Goal: Information Seeking & Learning: Learn about a topic

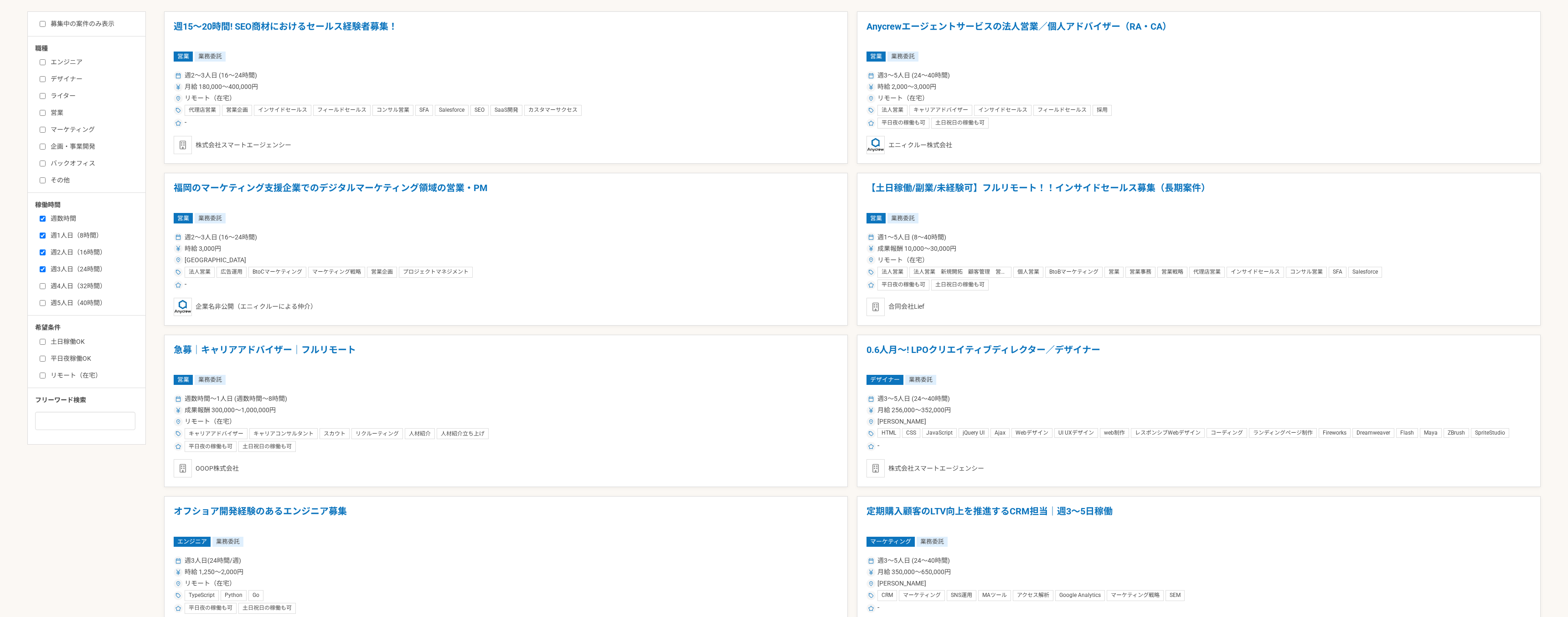
scroll to position [339, 0]
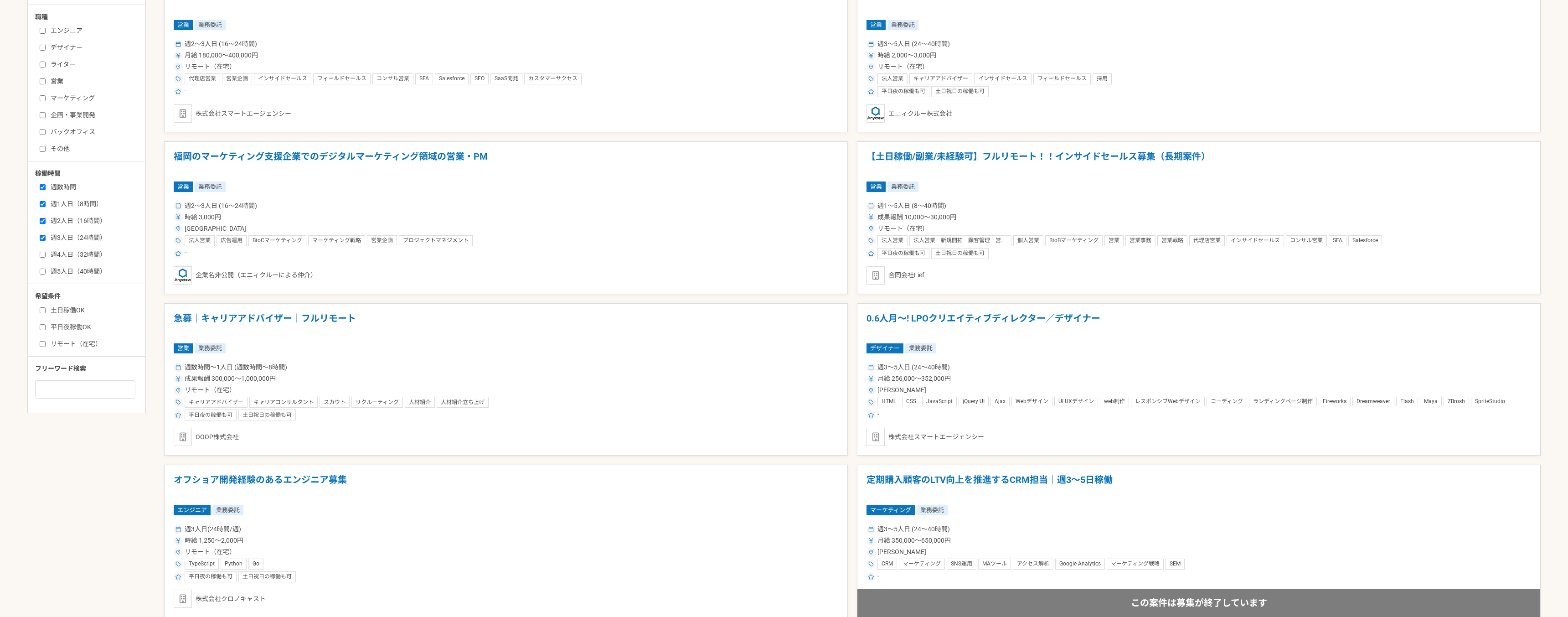
click at [46, 254] on label "週4人日（32時間）" at bounding box center [92, 254] width 105 height 10
click at [45, 254] on input "週4人日（32時間）" at bounding box center [43, 254] width 6 height 6
checkbox input "true"
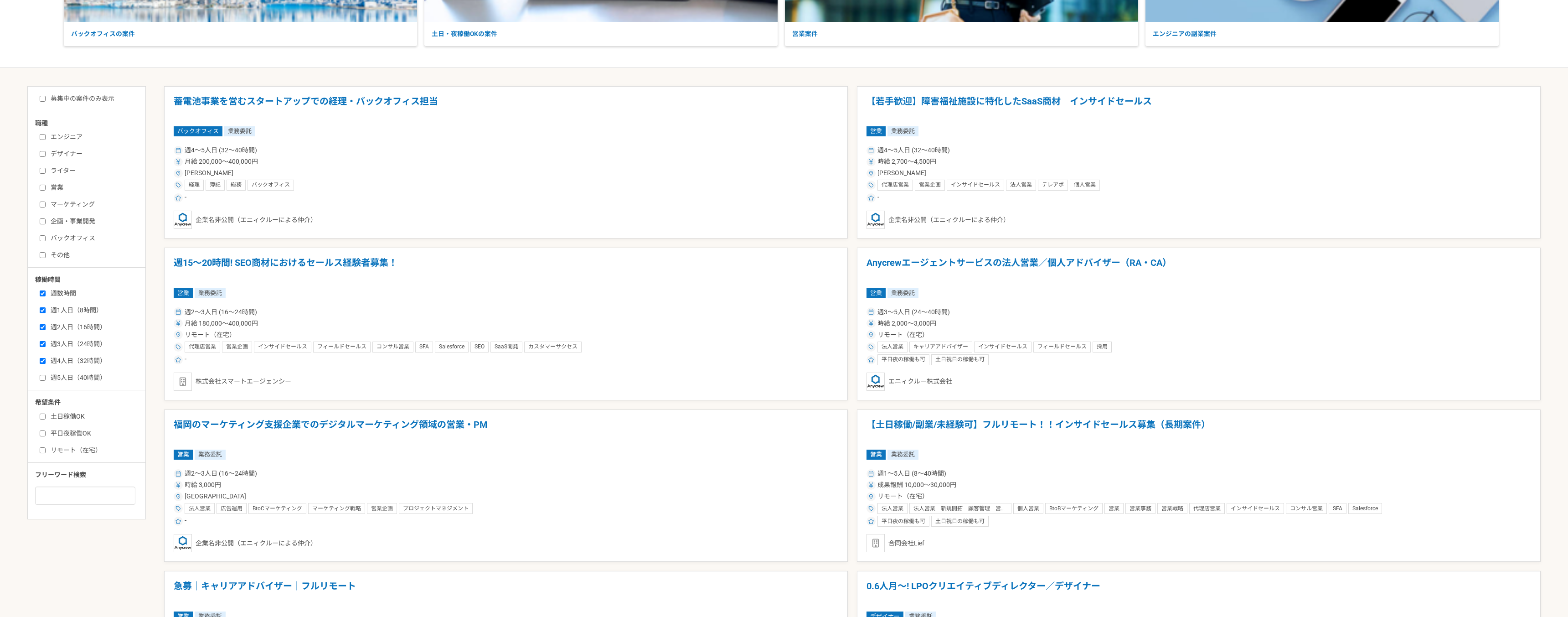
scroll to position [339, 0]
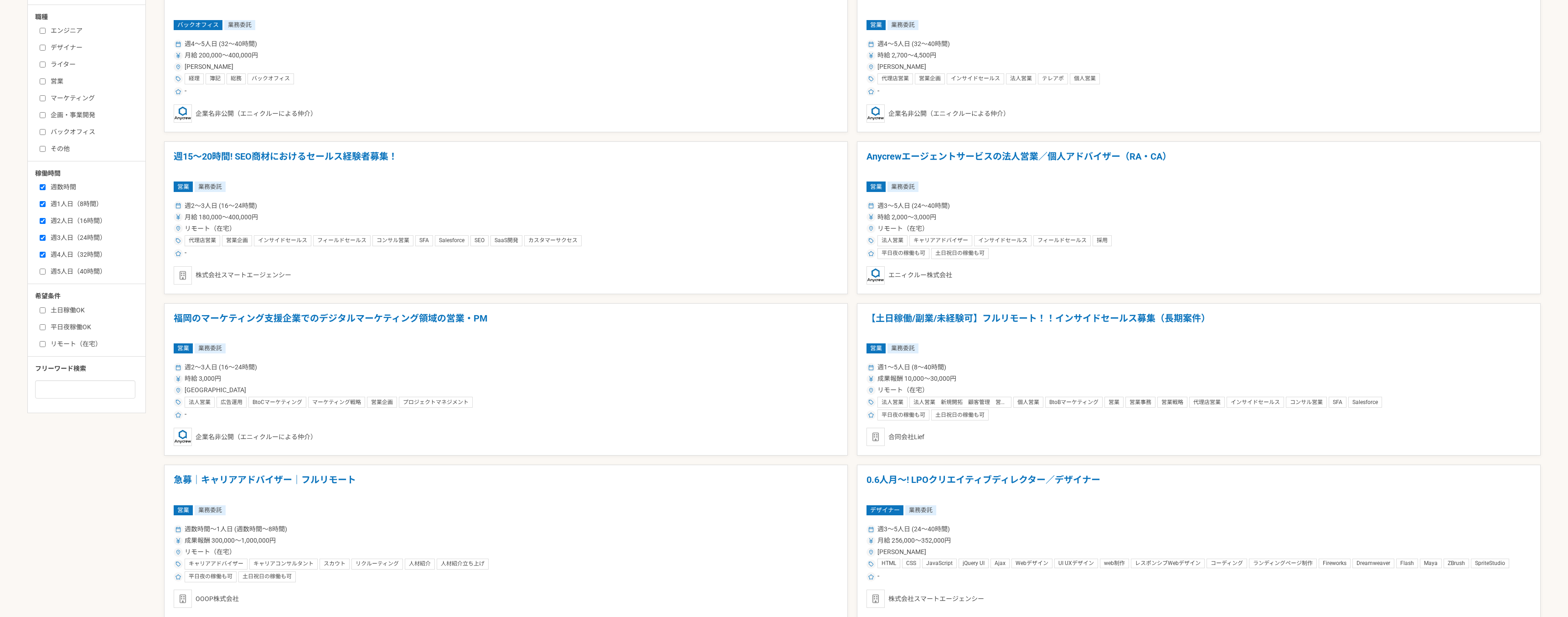
click at [68, 328] on label "平日夜稼働OK" at bounding box center [92, 327] width 105 height 10
click at [45, 328] on input "平日夜稼働OK" at bounding box center [43, 327] width 6 height 6
checkbox input "true"
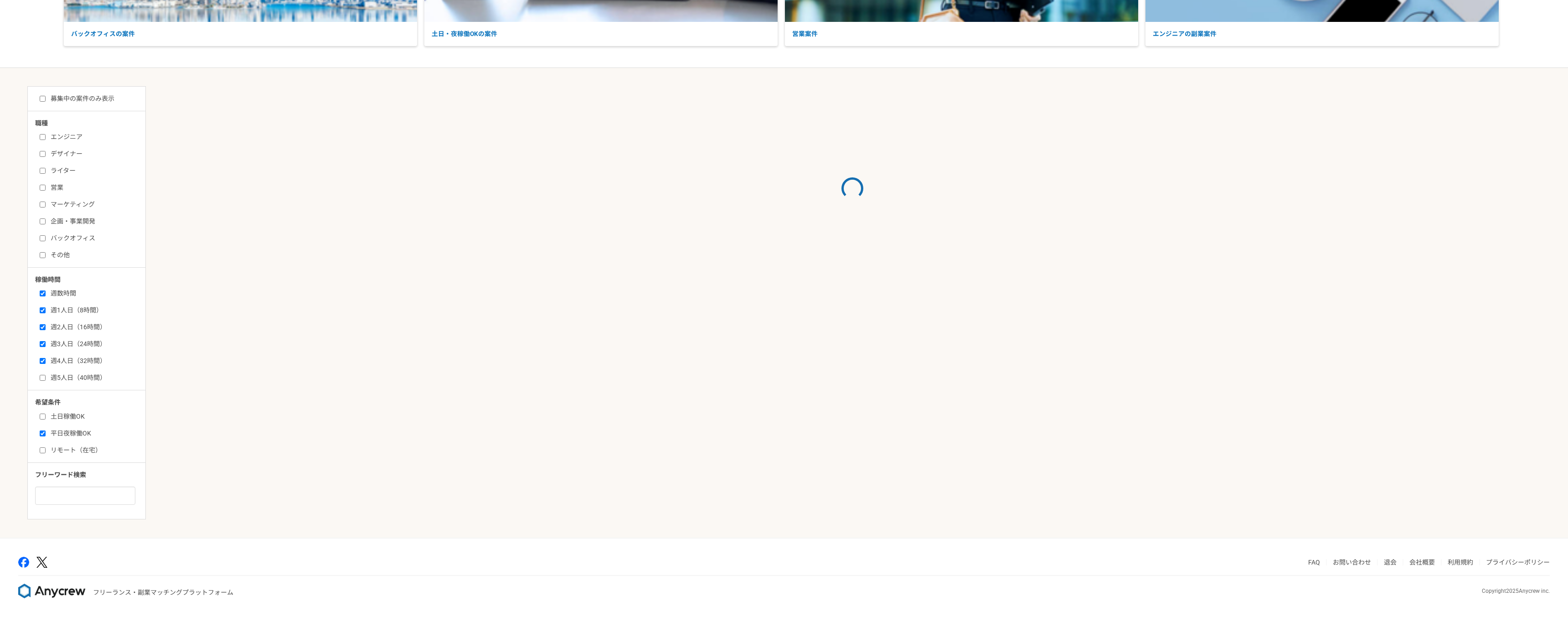
scroll to position [339, 0]
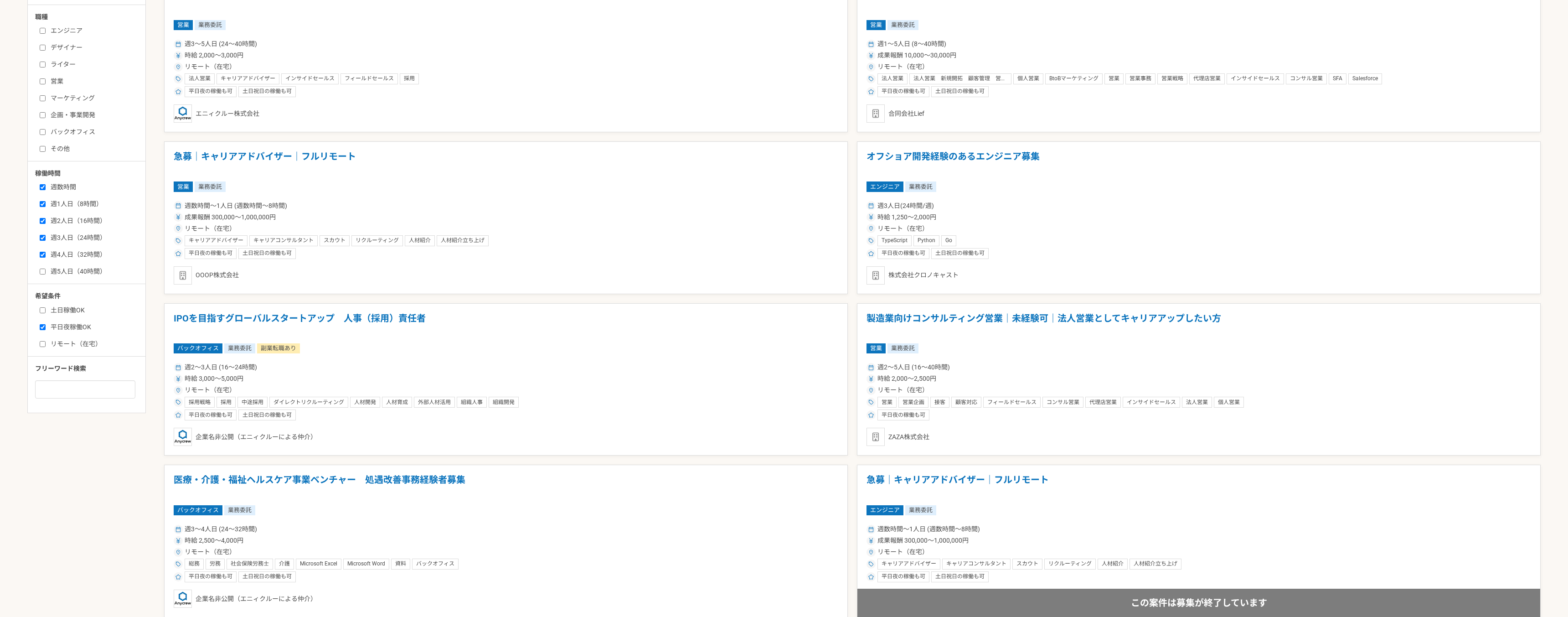
click at [73, 345] on label "リモート（在宅）" at bounding box center [92, 344] width 105 height 10
click at [45, 345] on input "リモート（在宅）" at bounding box center [43, 344] width 6 height 6
checkbox input "true"
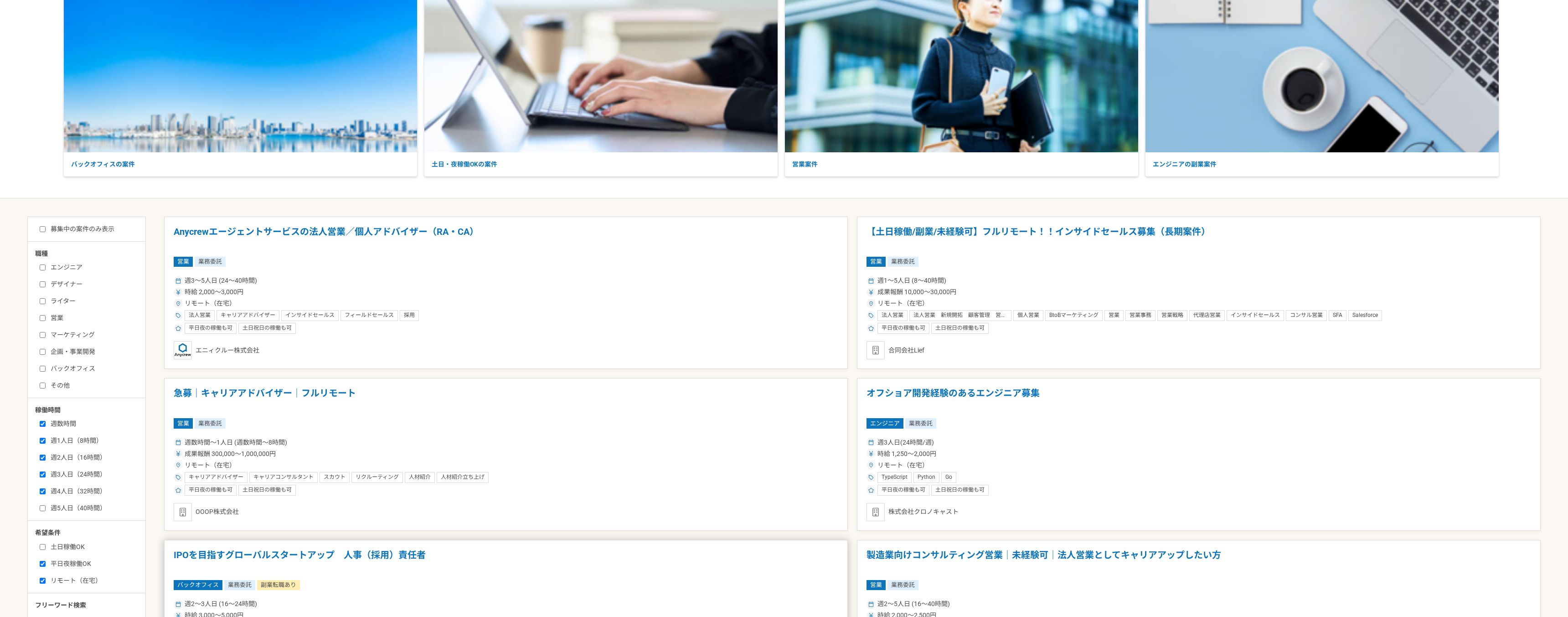
scroll to position [97, 0]
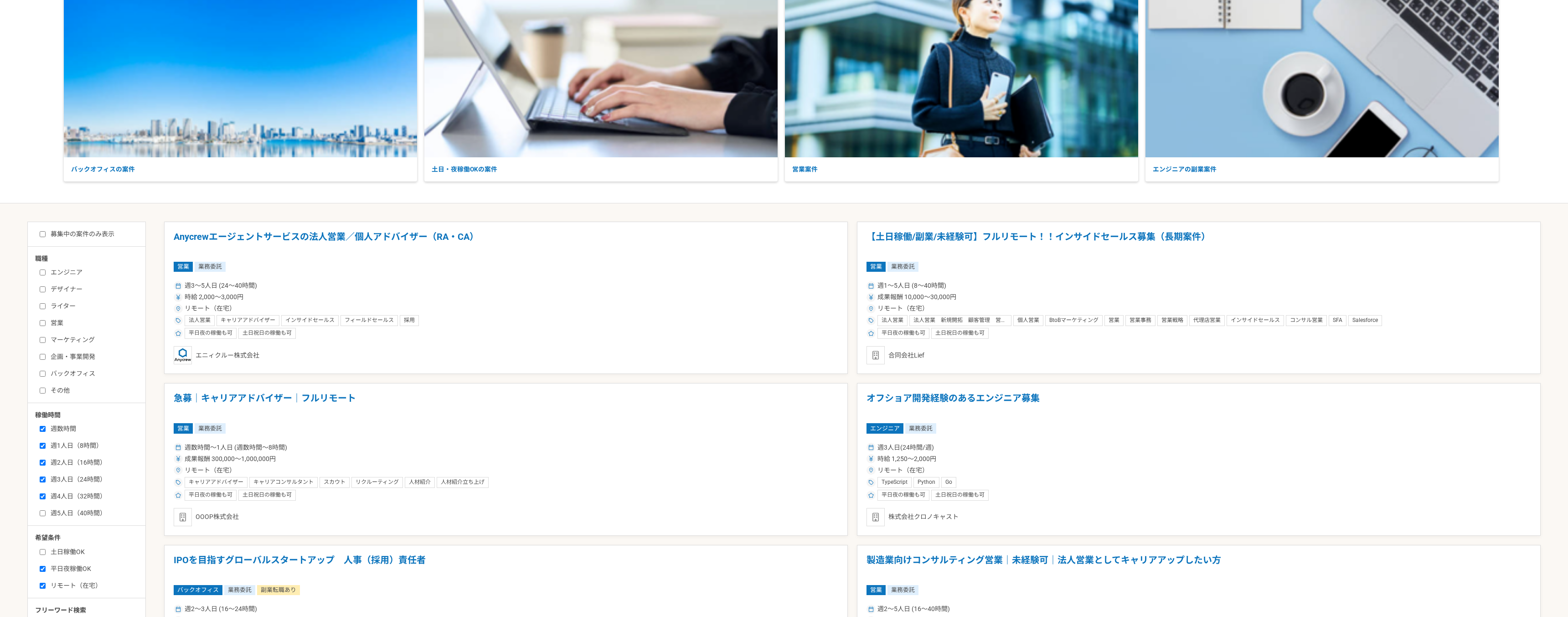
click at [67, 272] on label "エンジニア" at bounding box center [92, 272] width 105 height 10
click at [45, 272] on input "エンジニア" at bounding box center [43, 272] width 6 height 6
checkbox input "true"
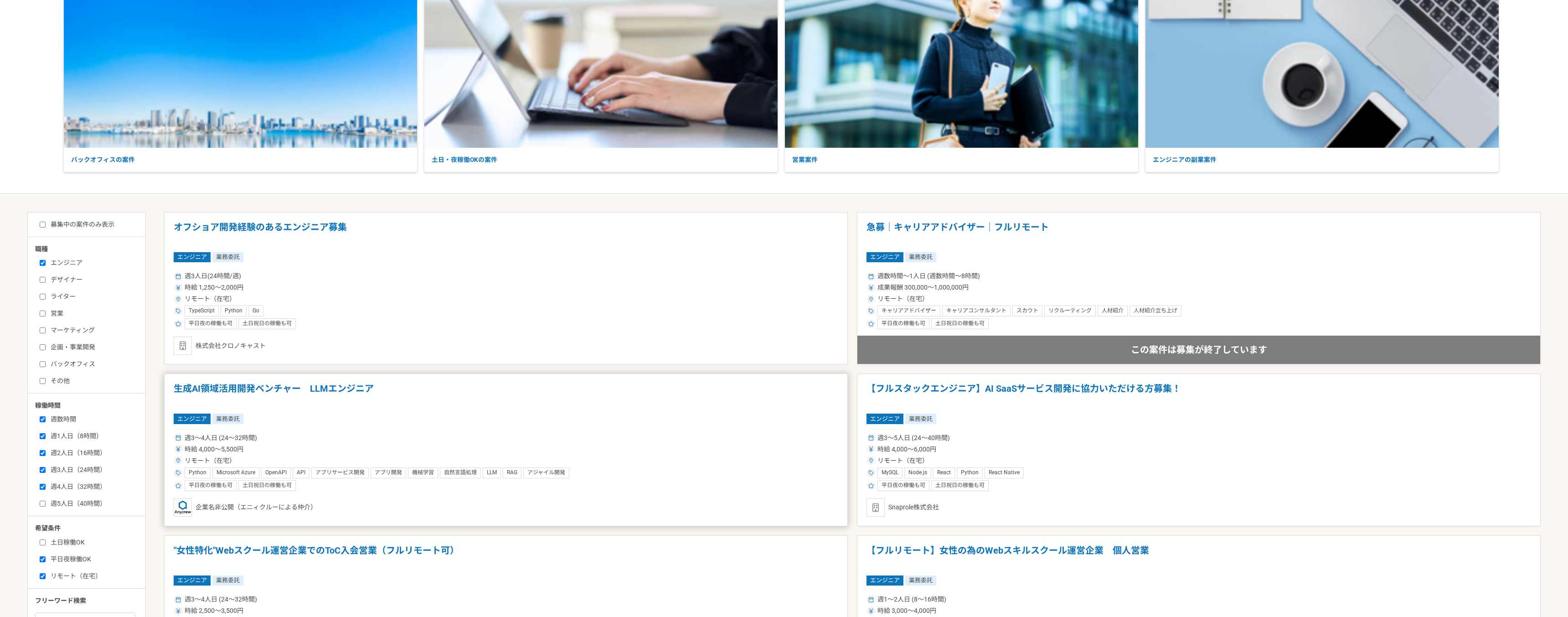
scroll to position [222, 0]
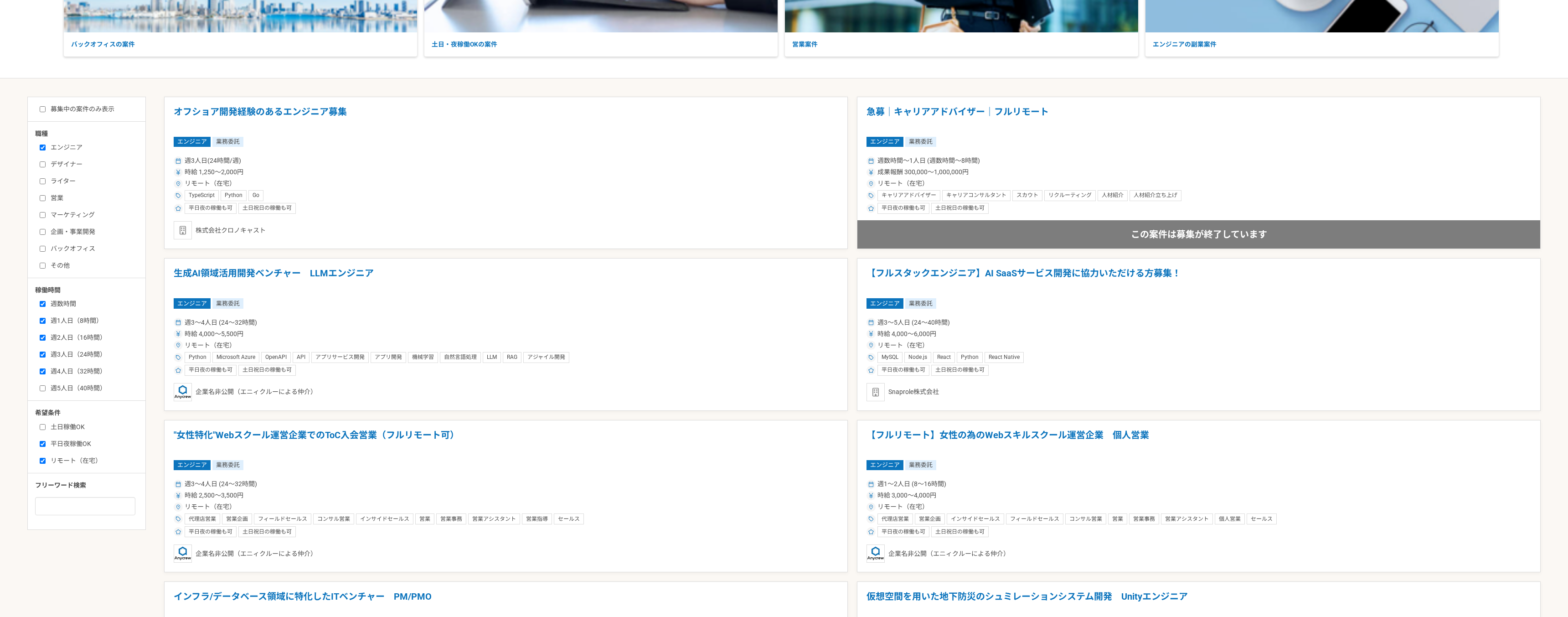
click at [63, 446] on label "平日夜稼働OK" at bounding box center [92, 444] width 105 height 10
click at [45, 446] on input "平日夜稼働OK" at bounding box center [43, 444] width 6 height 6
checkbox input "false"
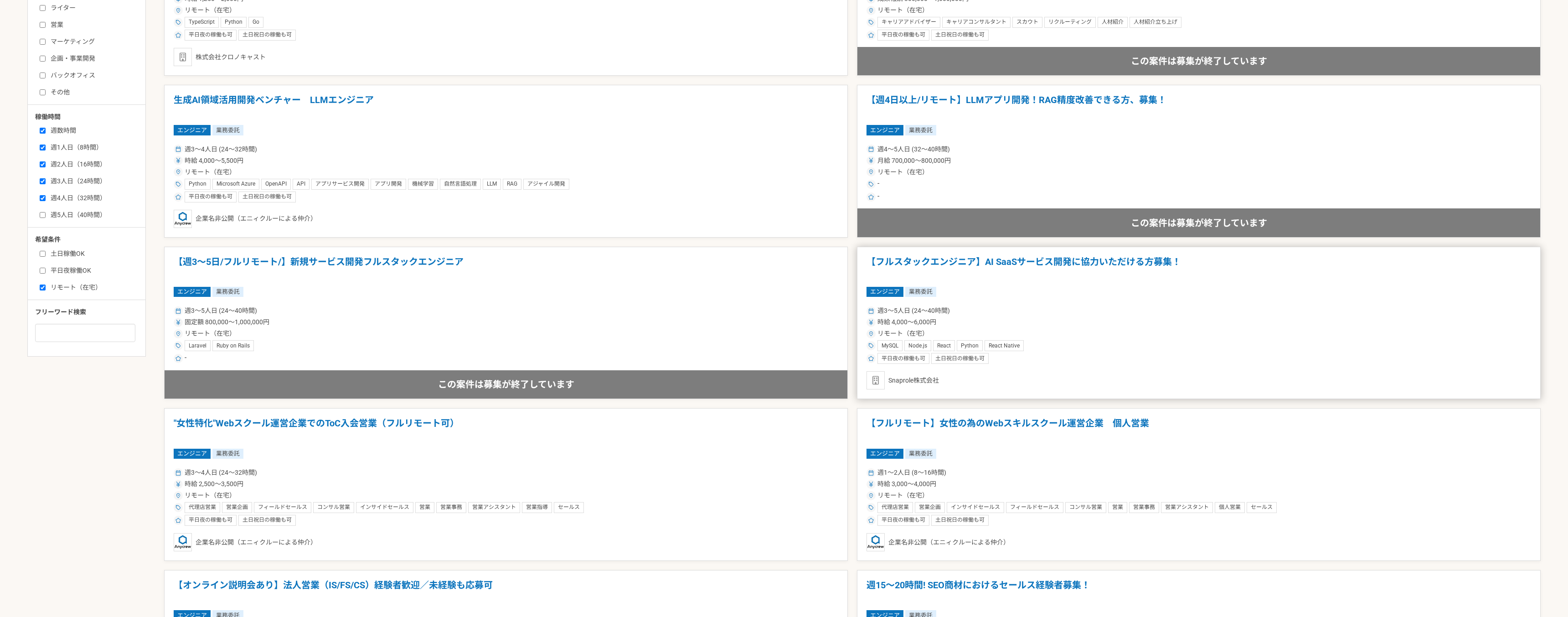
scroll to position [396, 0]
click at [1039, 265] on h1 "【フルスタックエンジニア】AI SaaSサービス開発に協力いただける方募集！" at bounding box center [1199, 267] width 664 height 23
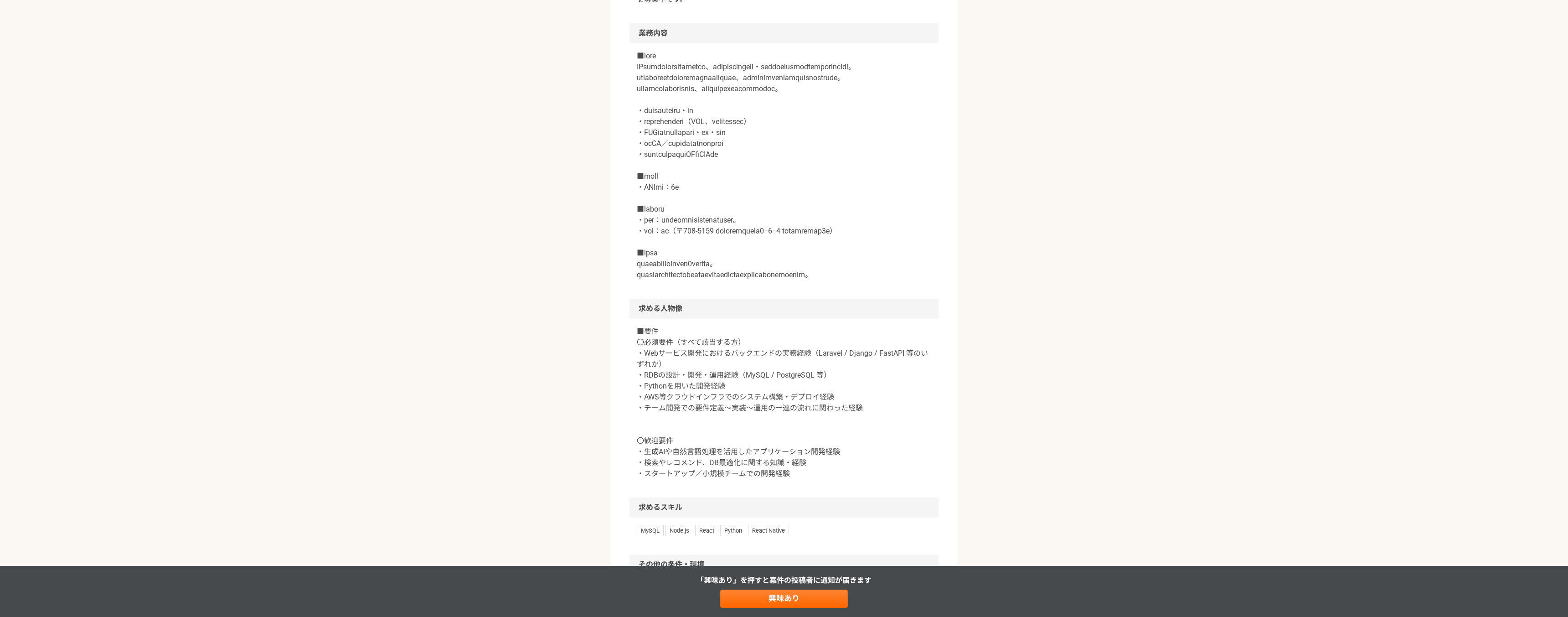
scroll to position [488, 0]
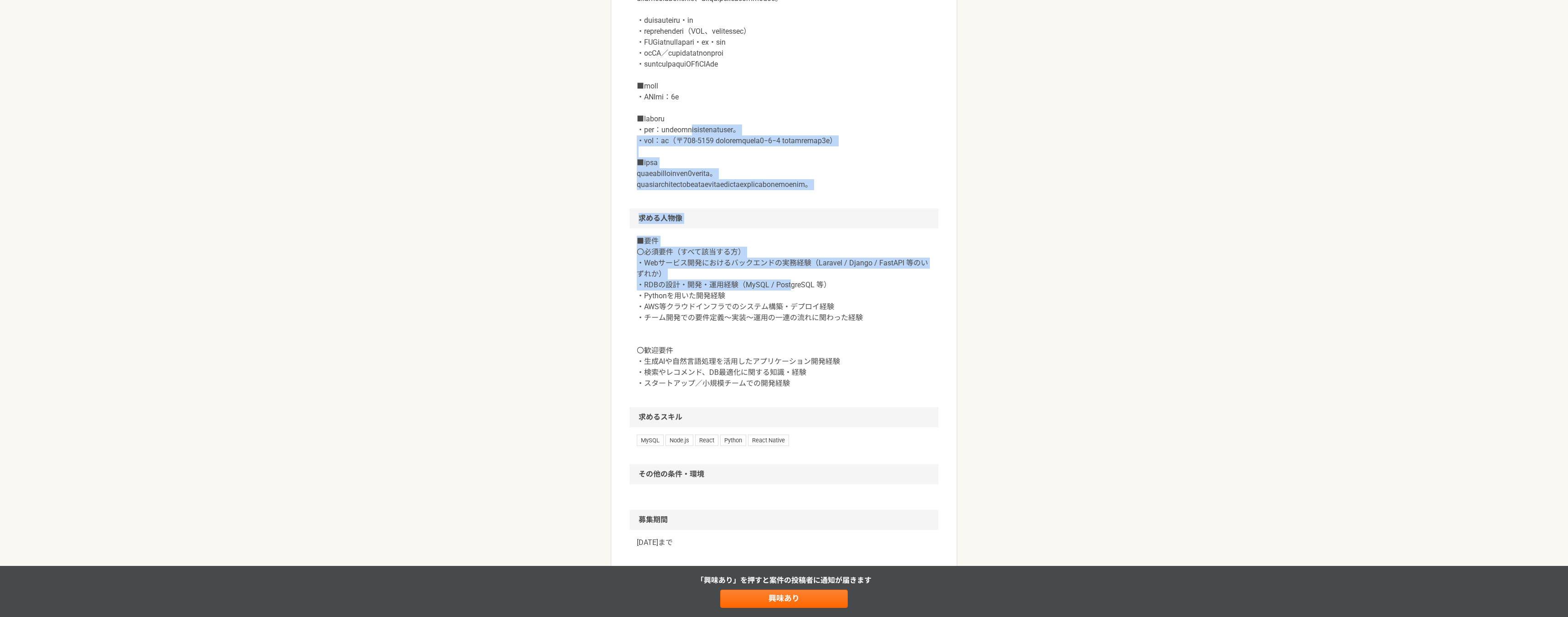
drag, startPoint x: 726, startPoint y: 153, endPoint x: 802, endPoint y: 353, distance: 214.0
click at [791, 325] on article "エンジニア 【フルスタックエンジニア】AI SaaSサービス開発に協力いただける方募集！ 業務委託 平日夜の稼働も可 土日祝日の稼働も可 Snaprole株式…" at bounding box center [784, 118] width 346 height 1104
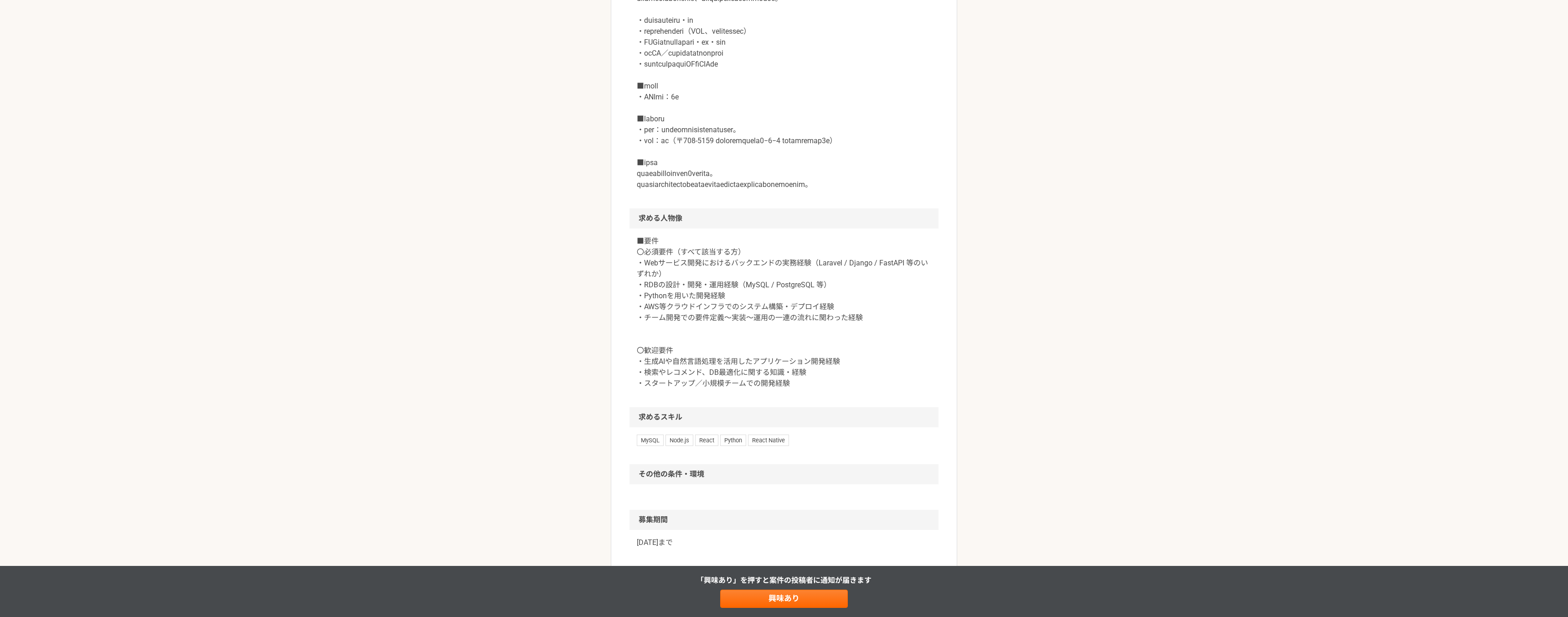
click at [802, 354] on p "■要件 〇必須要件（すべて該当する方） ・Webサービス開発におけるバックエンドの実務経験（Laravel / Django / FastAPI 等のいずれか…" at bounding box center [784, 312] width 295 height 153
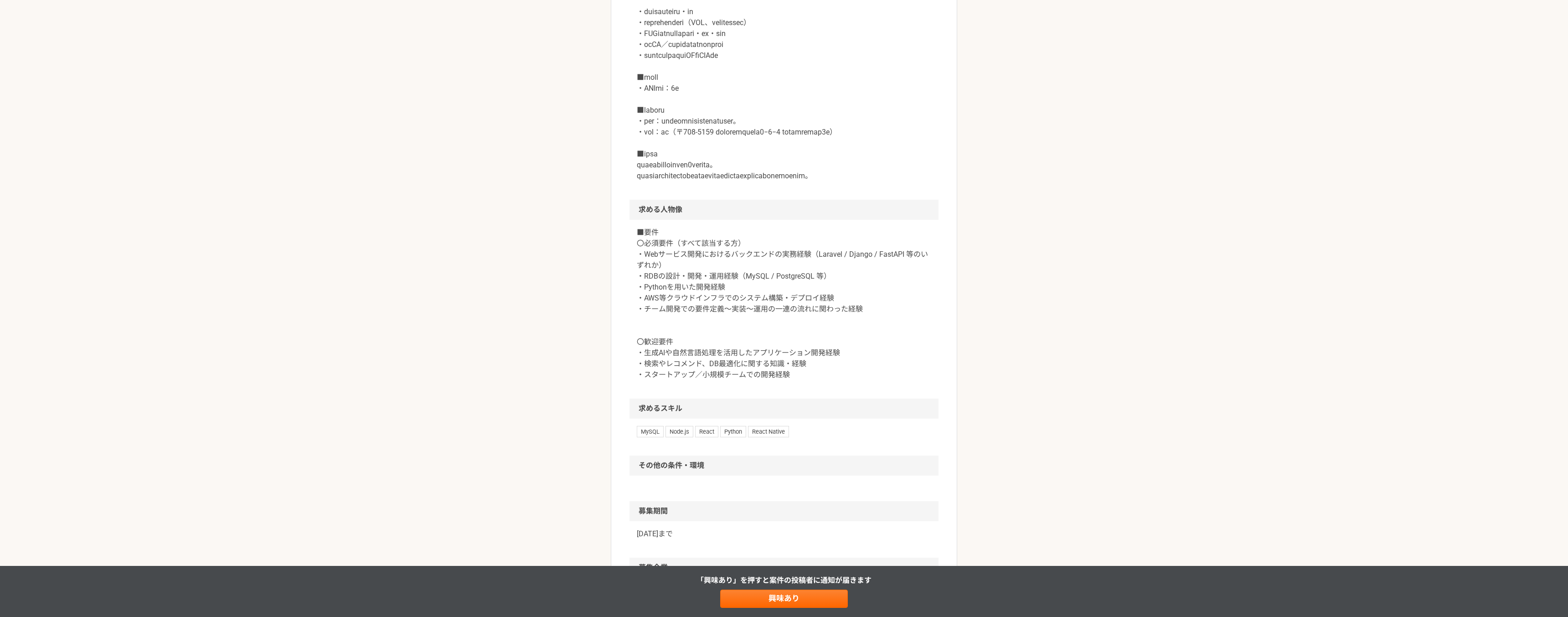
scroll to position [498, 0]
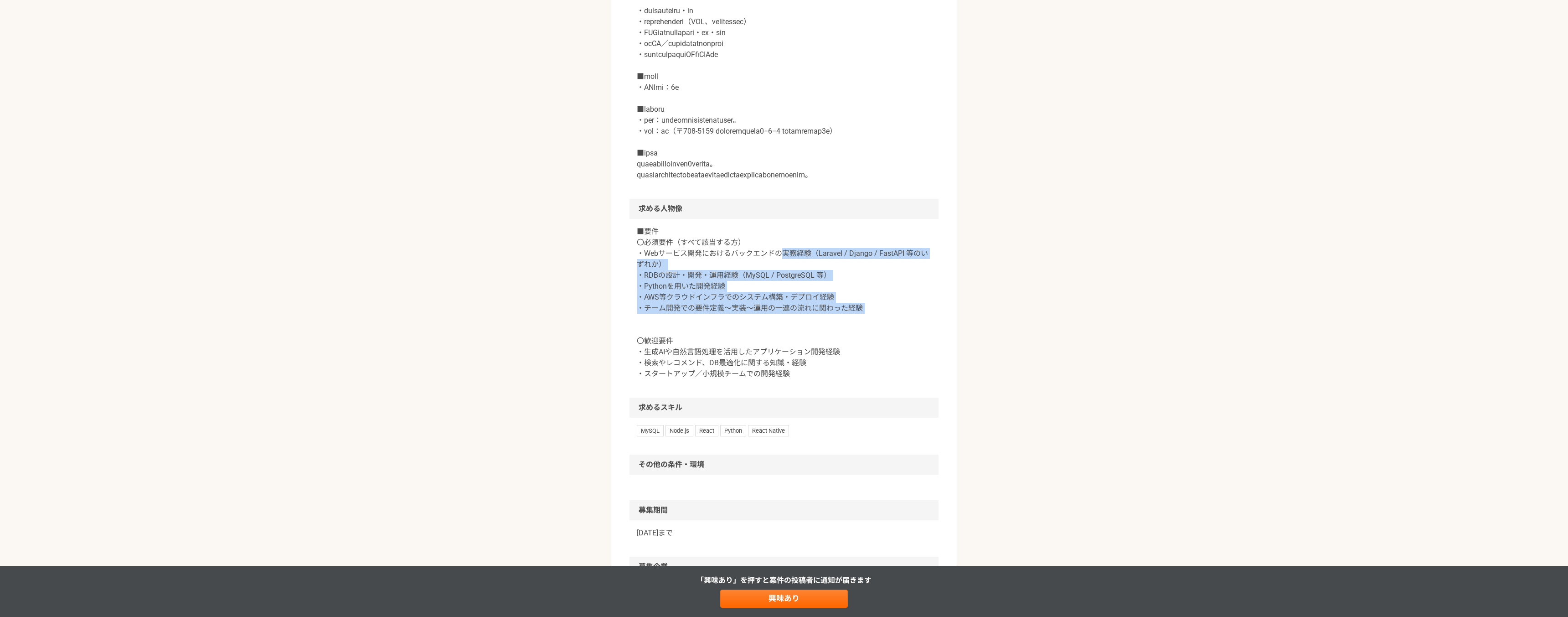
drag, startPoint x: 784, startPoint y: 294, endPoint x: 804, endPoint y: 364, distance: 72.8
click at [803, 359] on p "■要件 〇必須要件（すべて該当する方） ・Webサービス開発におけるバックエンドの実務経験（Laravel / Django / FastAPI 等のいずれか…" at bounding box center [784, 303] width 295 height 153
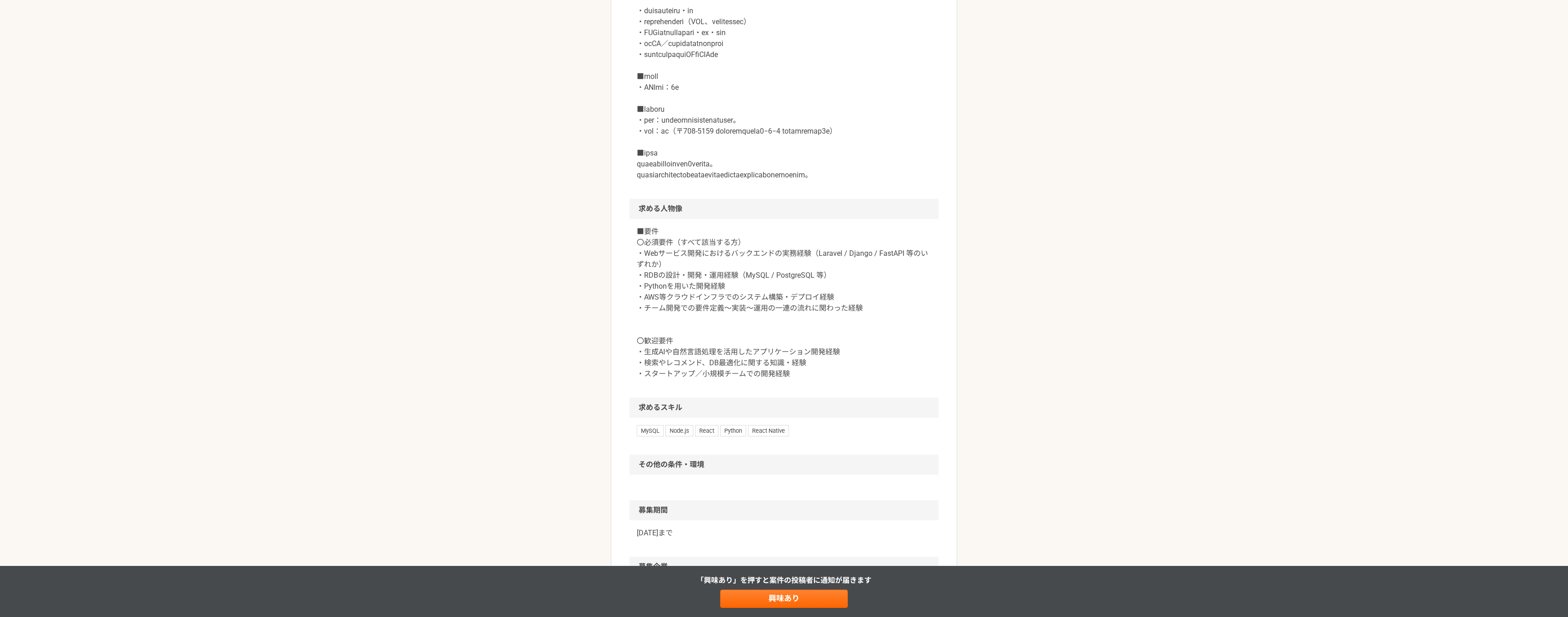
click at [807, 376] on p "■要件 〇必須要件（すべて該当する方） ・Webサービス開発におけるバックエンドの実務経験（Laravel / Django / FastAPI 等のいずれか…" at bounding box center [784, 303] width 295 height 153
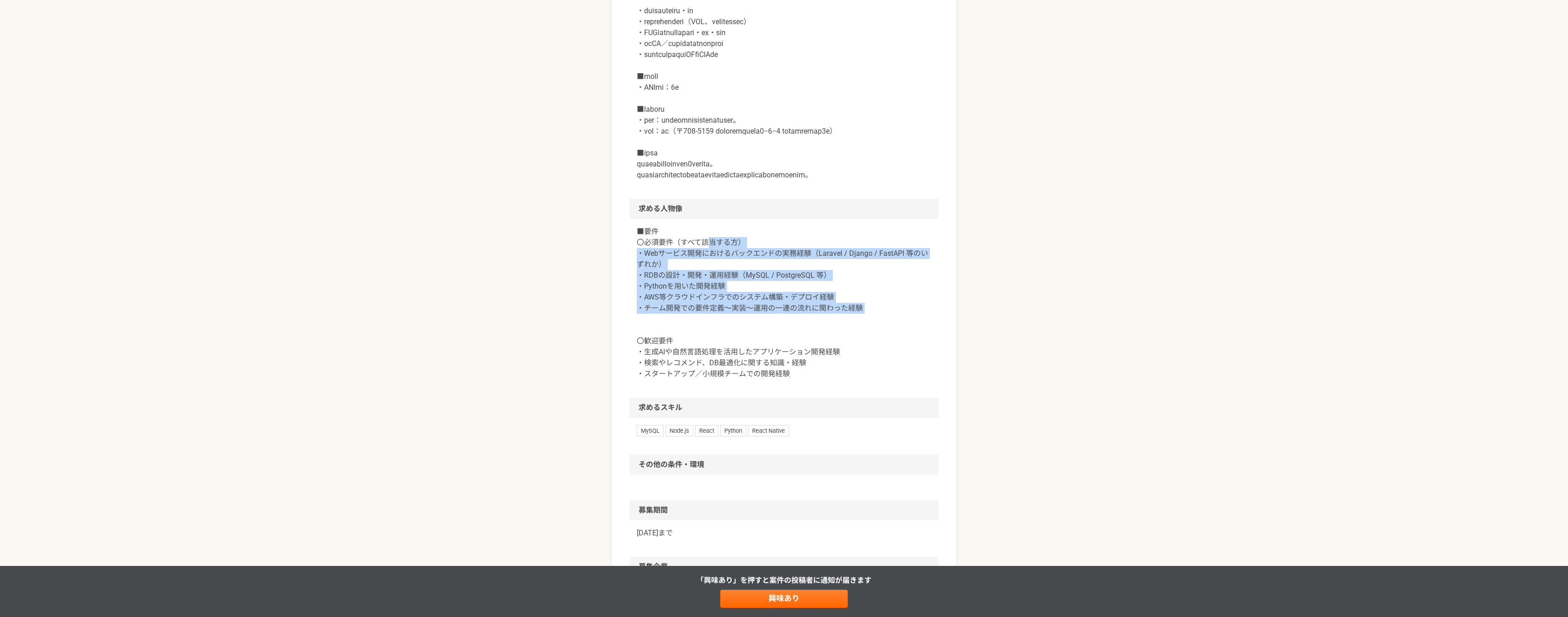
drag, startPoint x: 706, startPoint y: 283, endPoint x: 746, endPoint y: 359, distance: 85.9
click at [746, 359] on p "■要件 〇必須要件（すべて該当する方） ・Webサービス開発におけるバックエンドの実務経験（Laravel / Django / FastAPI 等のいずれか…" at bounding box center [784, 303] width 295 height 153
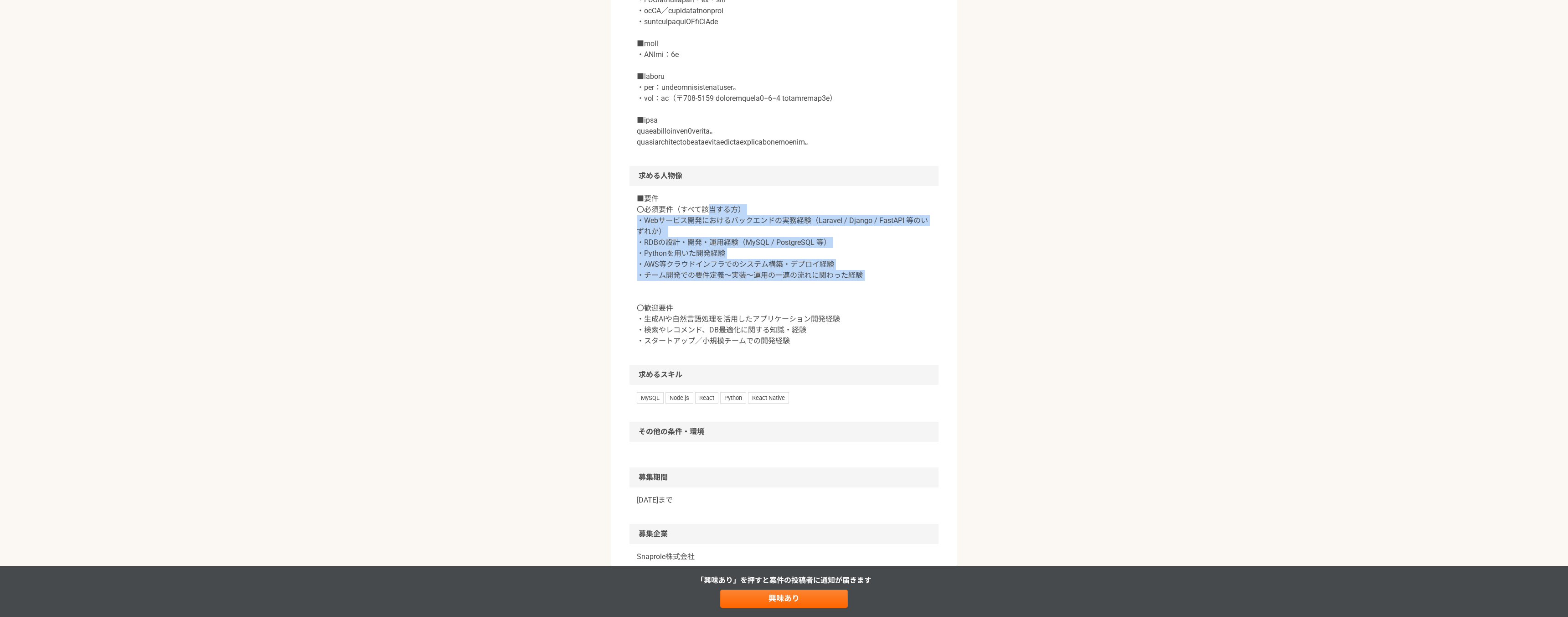
scroll to position [532, 0]
click at [749, 326] on p "■要件 〇必須要件（すべて該当する方） ・Webサービス開発におけるバックエンドの実務経験（Laravel / Django / FastAPI 等のいずれか…" at bounding box center [784, 269] width 295 height 153
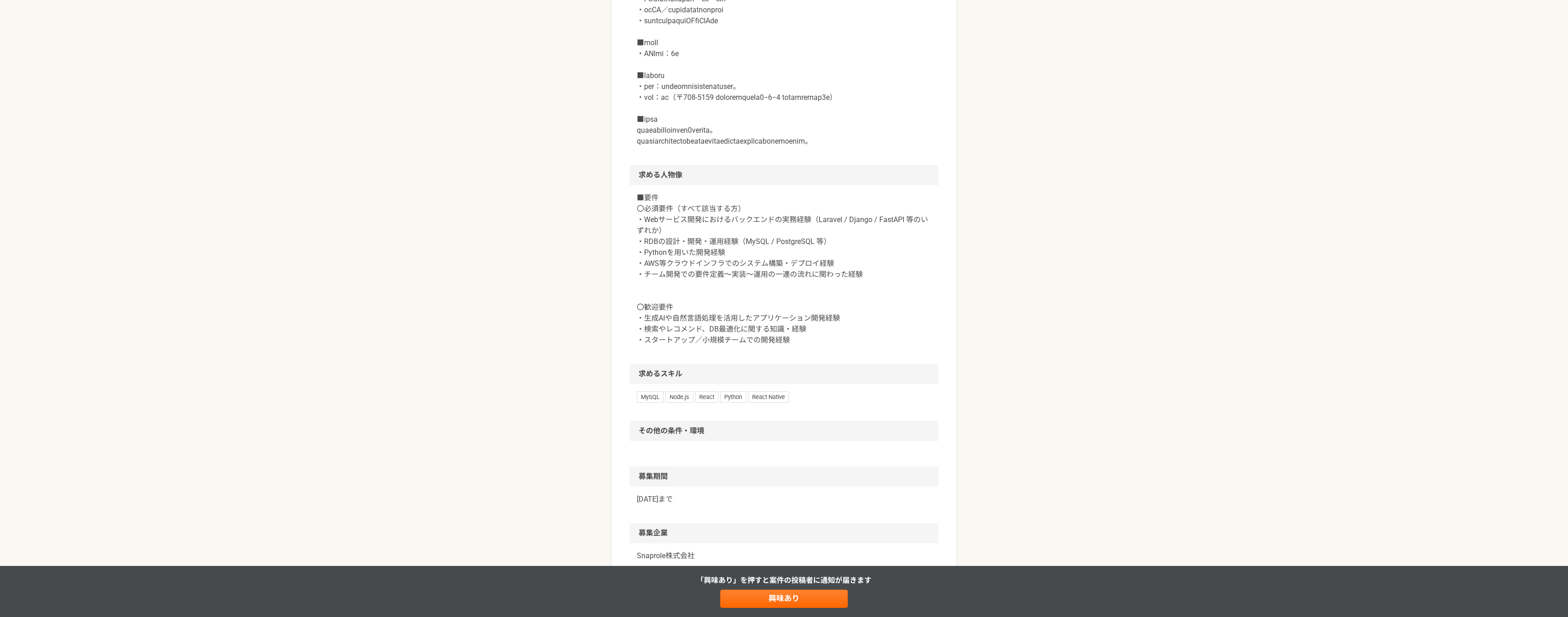
click at [740, 308] on p "■要件 〇必須要件（すべて該当する方） ・Webサービス開発におけるバックエンドの実務経験（Laravel / Django / FastAPI 等のいずれか…" at bounding box center [784, 269] width 295 height 153
click at [834, 319] on p "■要件 〇必須要件（すべて該当する方） ・Webサービス開発におけるバックエンドの実務経験（Laravel / Django / FastAPI 等のいずれか…" at bounding box center [784, 269] width 295 height 153
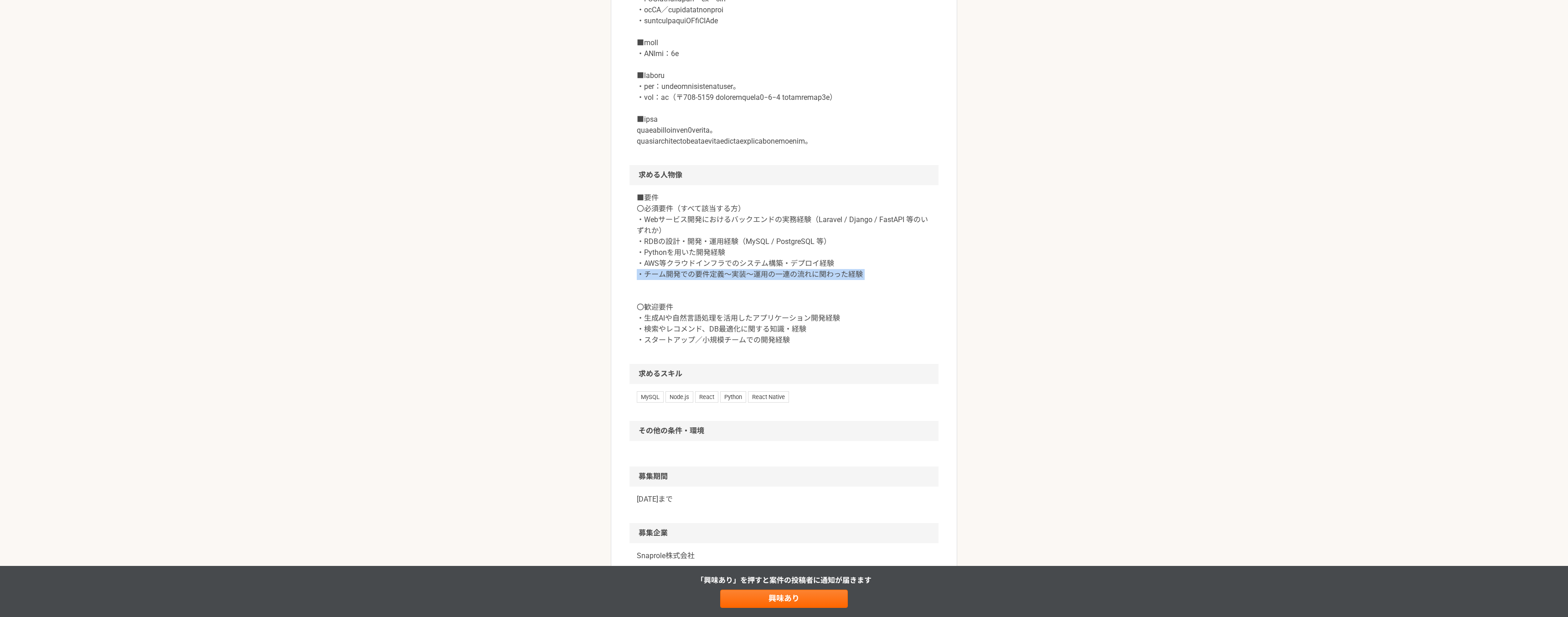
click at [834, 319] on p "■要件 〇必須要件（すべて該当する方） ・Webサービス開発におけるバックエンドの実務経験（Laravel / Django / FastAPI 等のいずれか…" at bounding box center [784, 269] width 295 height 153
drag, startPoint x: 834, startPoint y: 373, endPoint x: 755, endPoint y: 321, distance: 94.6
click at [755, 321] on p "■要件 〇必須要件（すべて該当する方） ・Webサービス開発におけるバックエンドの実務経験（Laravel / Django / FastAPI 等のいずれか…" at bounding box center [784, 269] width 295 height 153
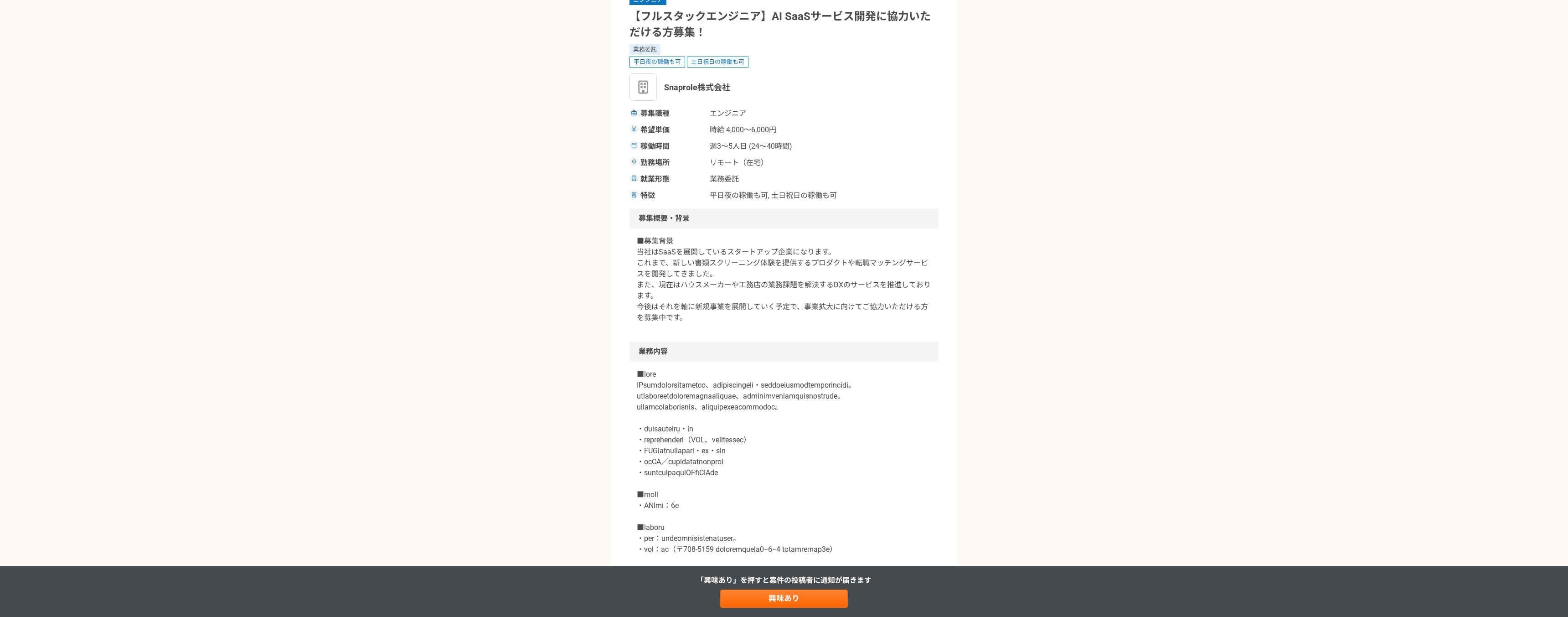
scroll to position [0, 0]
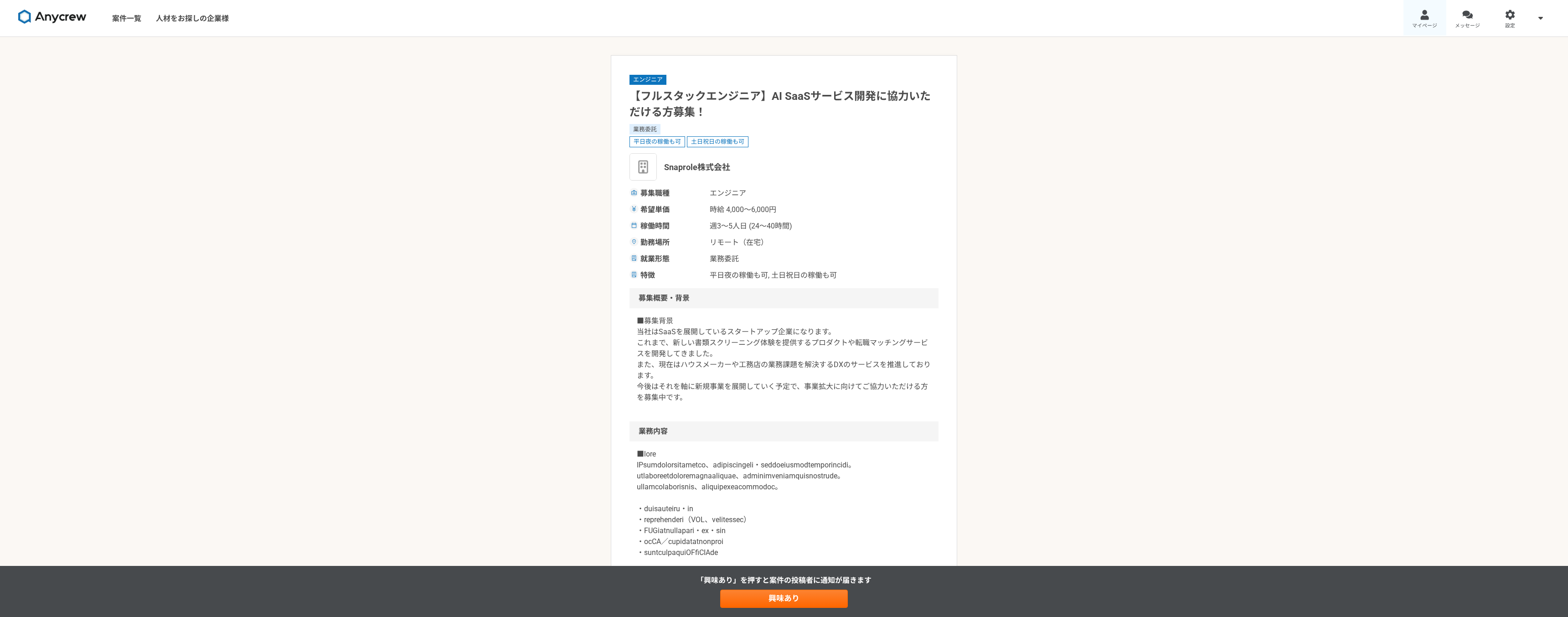
click at [1418, 14] on link "マイページ" at bounding box center [1425, 18] width 43 height 37
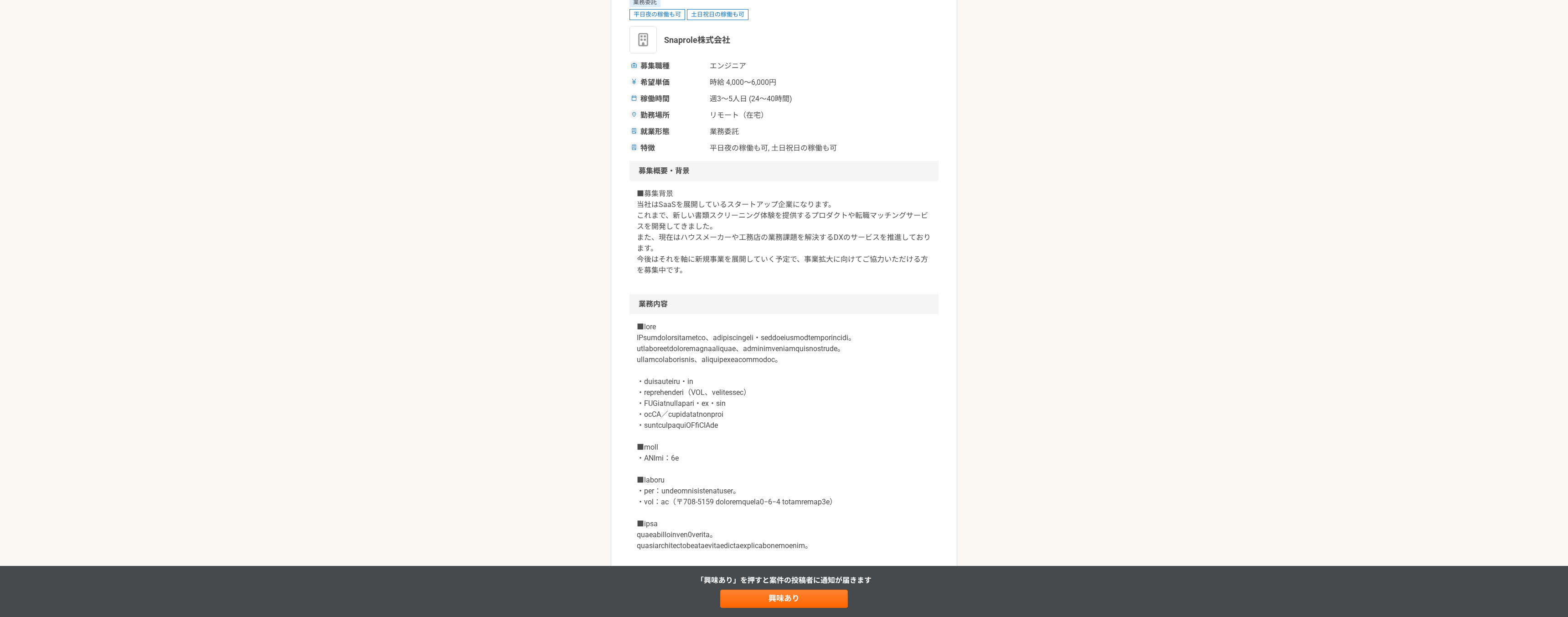
scroll to position [128, 0]
click at [676, 42] on span "Snaprole株式会社" at bounding box center [697, 39] width 66 height 12
click at [734, 39] on div "Snaprole株式会社" at bounding box center [784, 38] width 309 height 27
copy span "Snaprole株式会社"
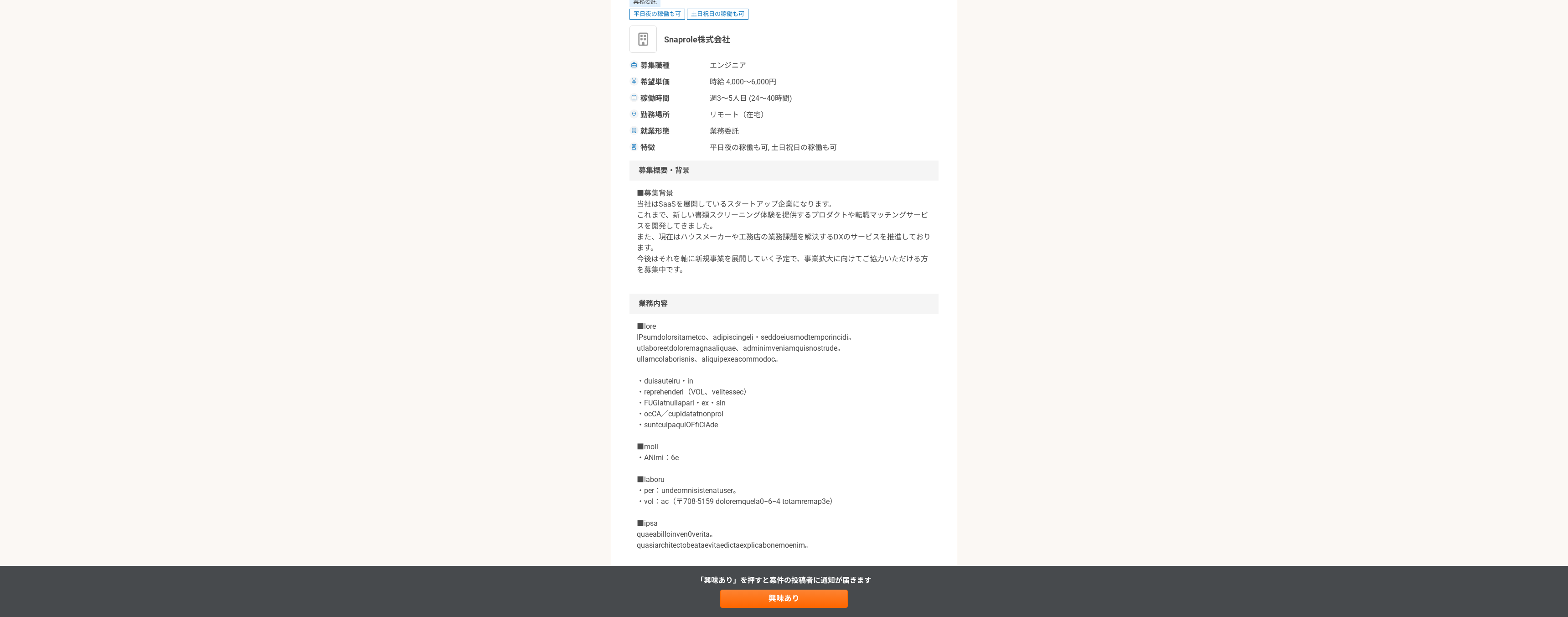
click at [831, 184] on div "■募集背景 当社はSaaSを展開しているスタートアップ企業になります。 これまで、新しい書類スクリーニング体験を提供するプロダクトや転職マッチングサービスを開…" at bounding box center [784, 238] width 309 height 113
drag, startPoint x: 680, startPoint y: 236, endPoint x: 279, endPoint y: 6, distance: 462.3
click at [678, 233] on p "■募集背景 当社はSaaSを展開しているスタートアップ企業になります。 これまで、新しい書類スクリーニング体験を提供するプロダクトや転職マッチングサービスを開…" at bounding box center [784, 231] width 295 height 88
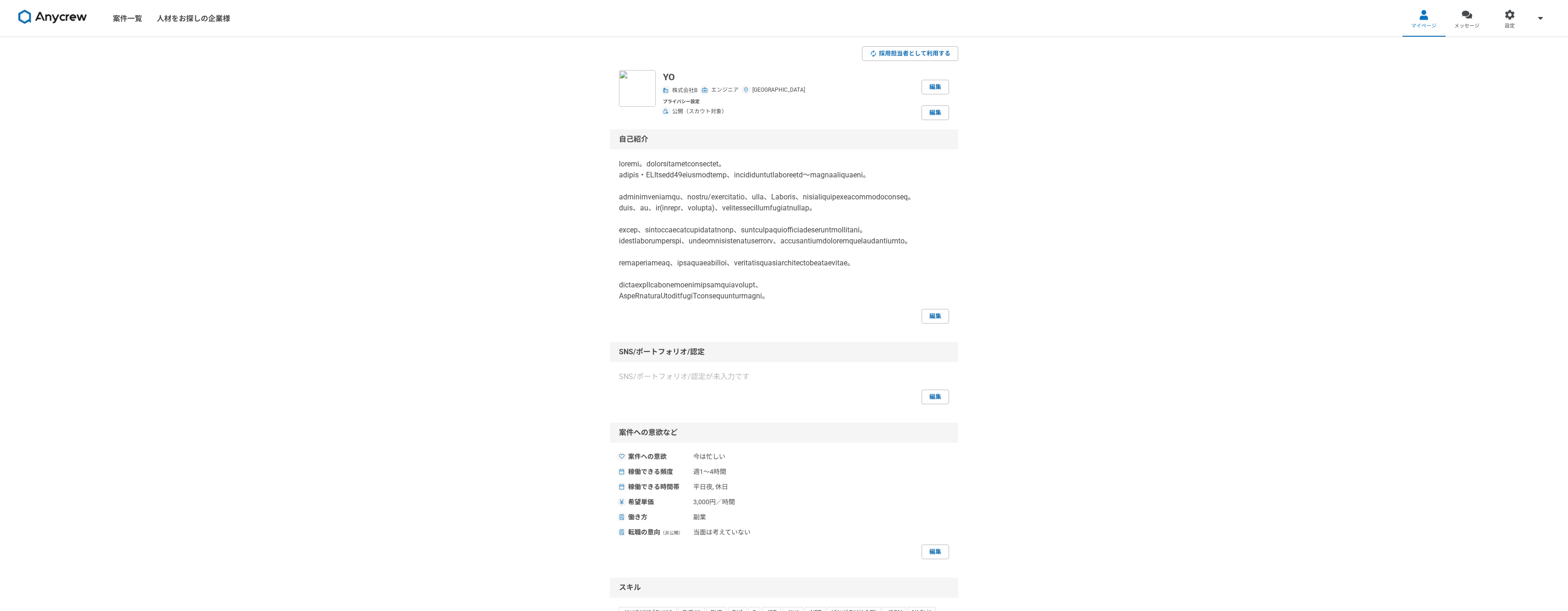
click at [480, 216] on div "採用担当者として利用する YO 株式会社B エンジニア [GEOGRAPHIC_DATA] 編集 プライバシー設定 公開（スカウト対象） 編集 自己紹介 編集…" at bounding box center [784, 529] width 1568 height 985
